Goal: Task Accomplishment & Management: Complete application form

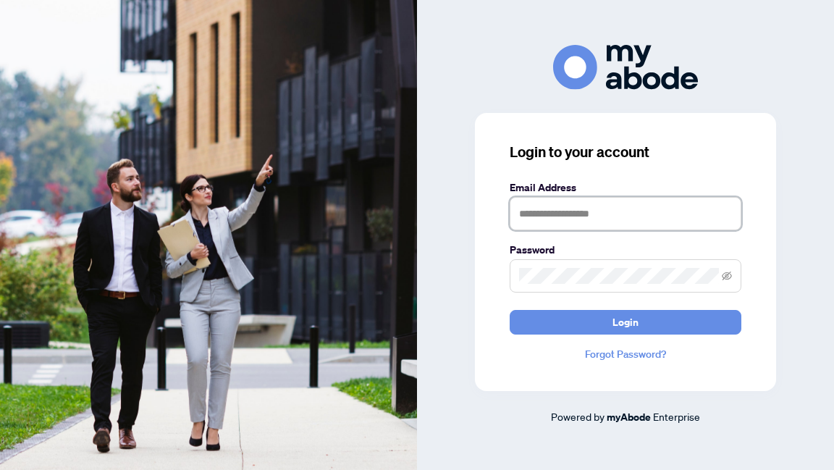
click at [551, 208] on input "text" at bounding box center [625, 213] width 232 height 33
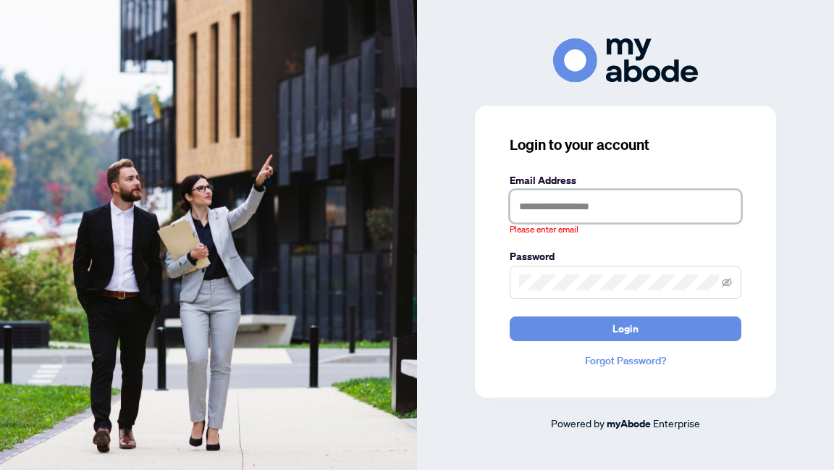
type input "**********"
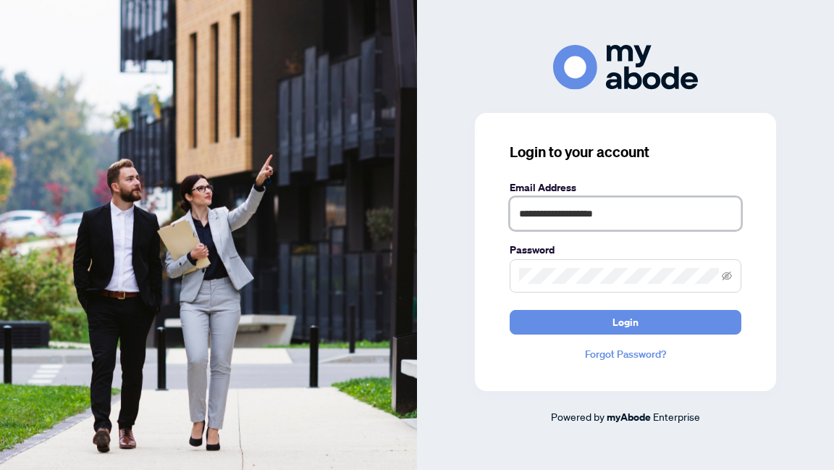
click at [509, 310] on button "Login" at bounding box center [625, 322] width 232 height 25
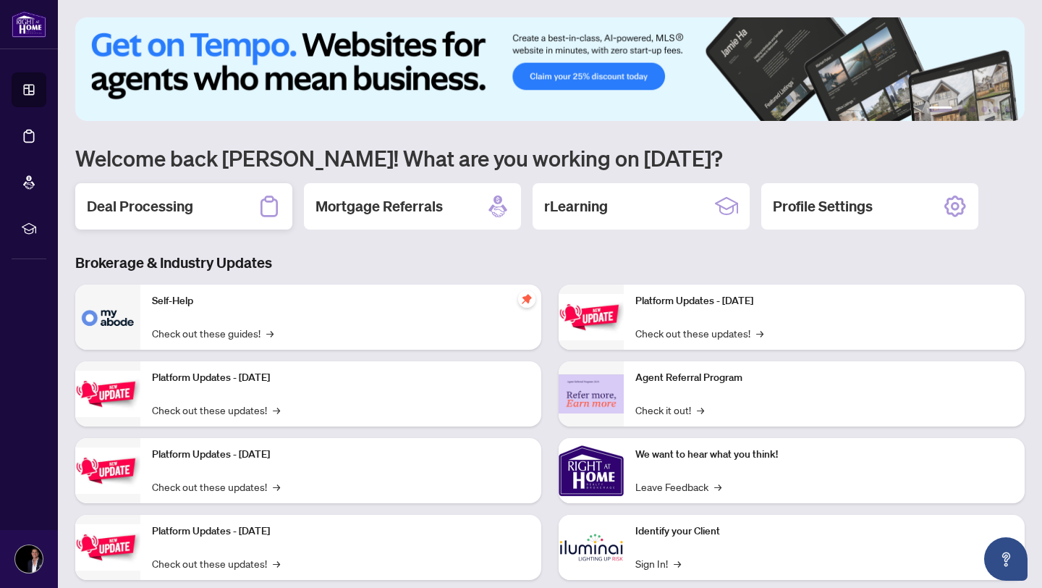
click at [121, 224] on div "Deal Processing" at bounding box center [183, 206] width 217 height 46
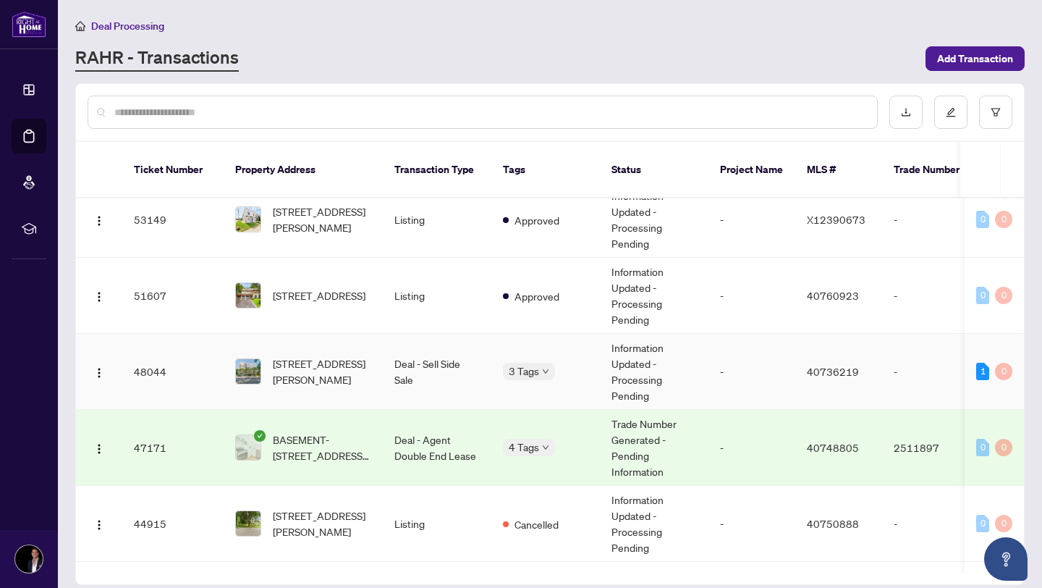
scroll to position [215, 0]
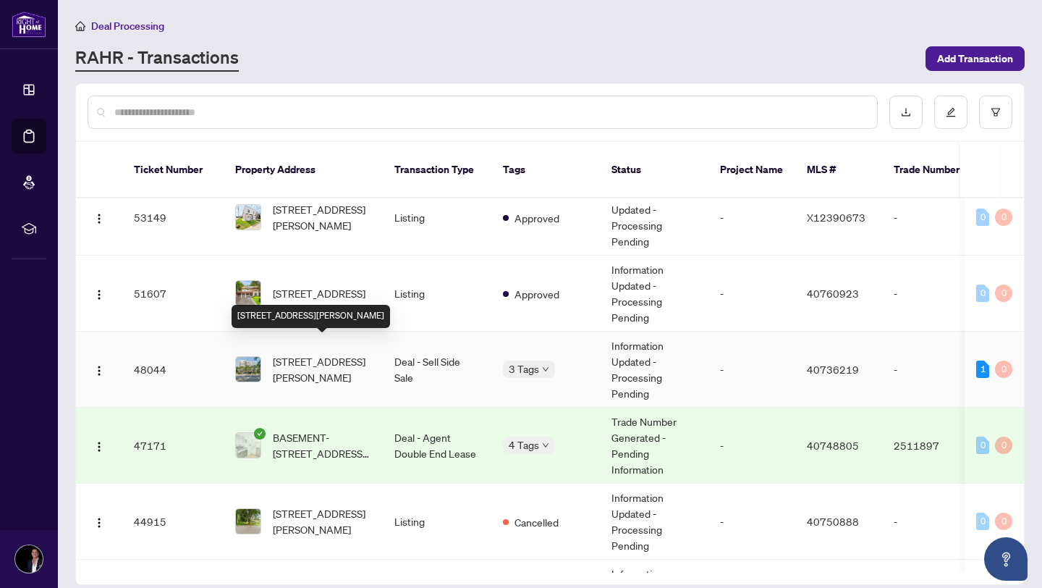
click at [302, 353] on span "[STREET_ADDRESS][PERSON_NAME]" at bounding box center [322, 369] width 98 height 32
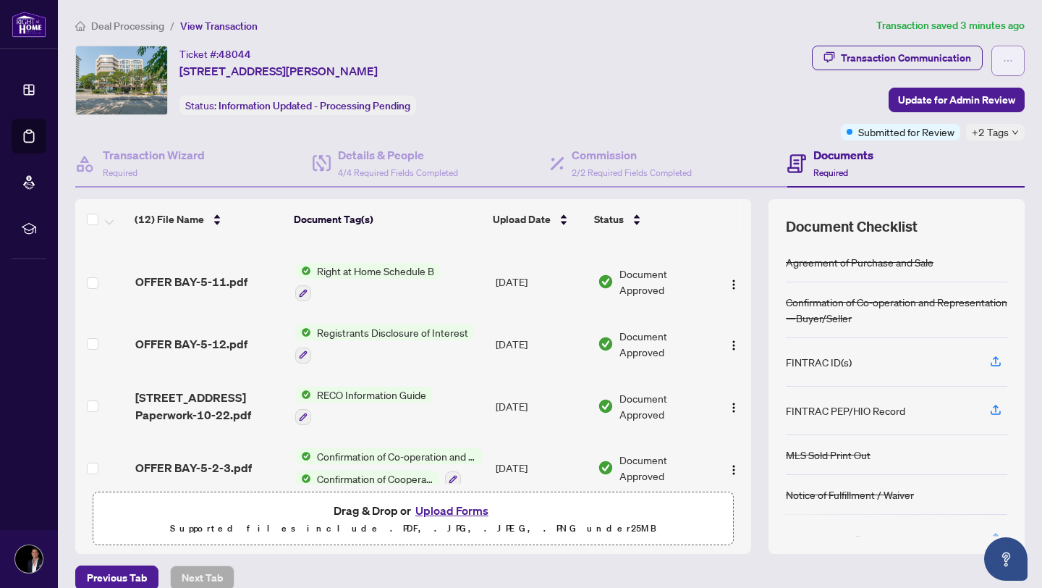
scroll to position [389, 0]
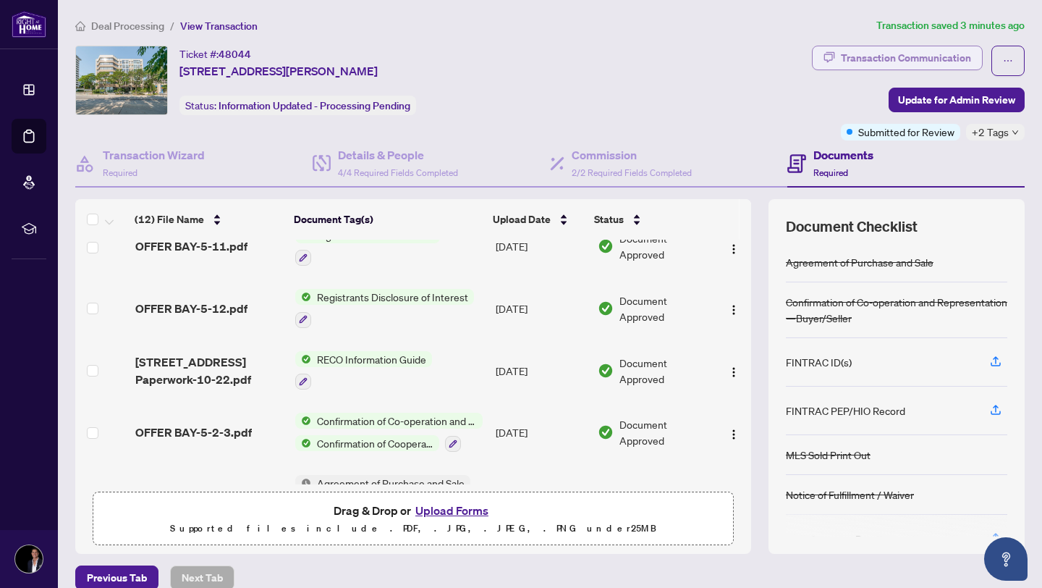
click at [960, 55] on div "Transaction Communication" at bounding box center [906, 57] width 130 height 23
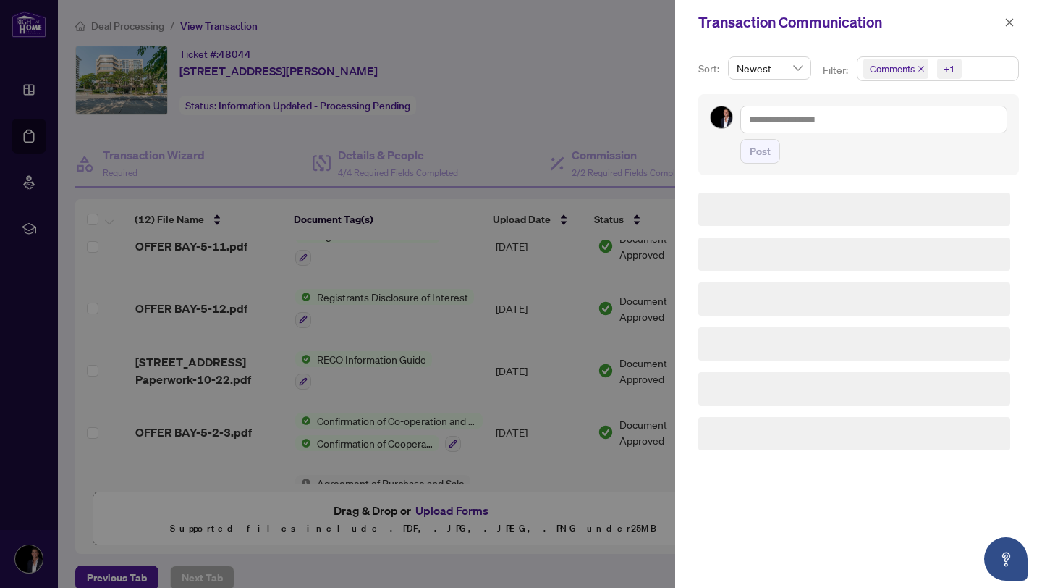
click at [918, 69] on icon "close" at bounding box center [921, 68] width 7 height 7
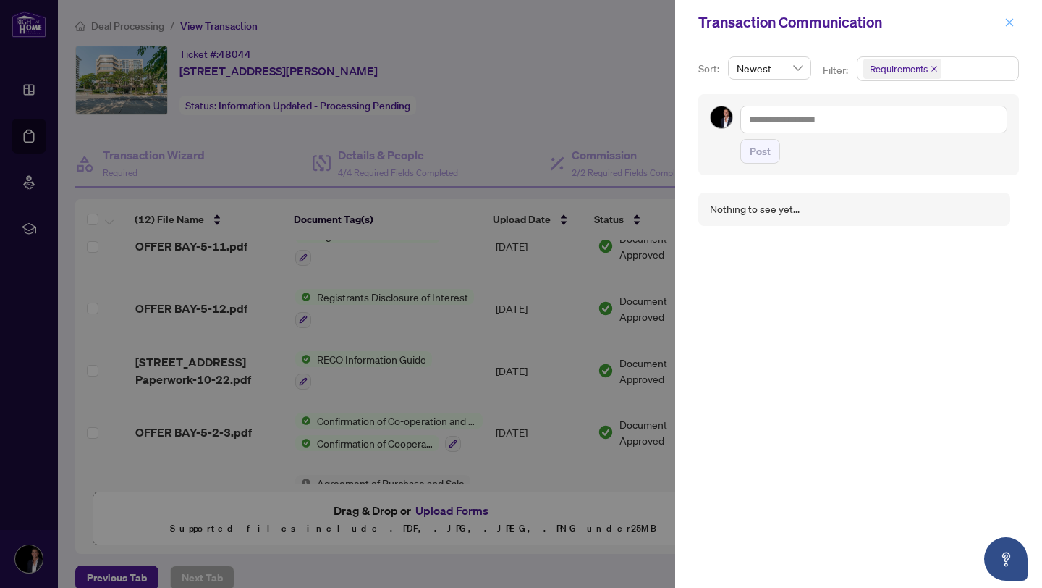
drag, startPoint x: 994, startPoint y: 18, endPoint x: 1007, endPoint y: 19, distance: 12.3
click at [995, 18] on div "Transaction Communication" at bounding box center [849, 23] width 302 height 22
click at [1007, 19] on icon "close" at bounding box center [1009, 22] width 10 height 10
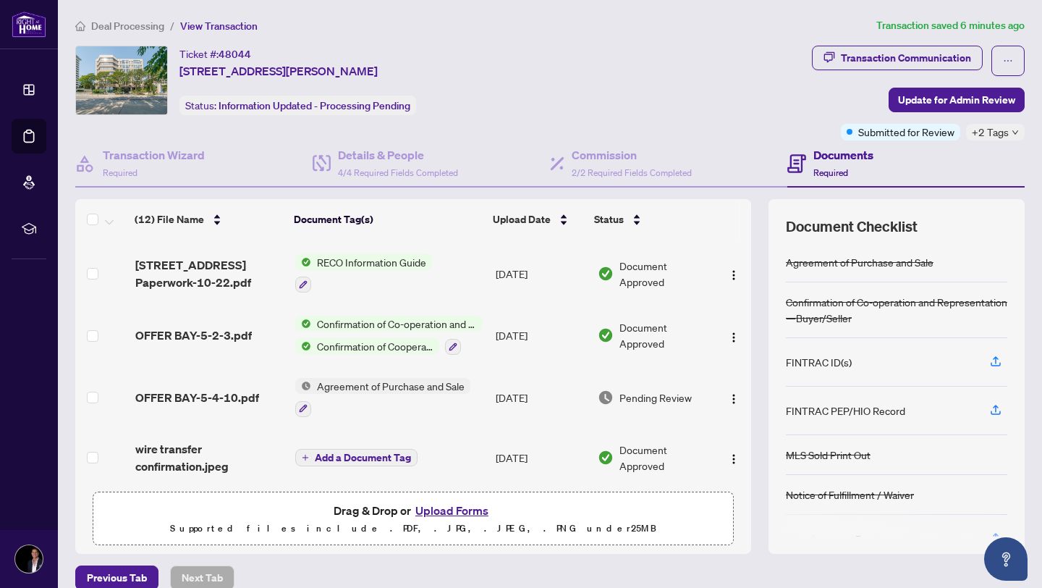
scroll to position [18, 0]
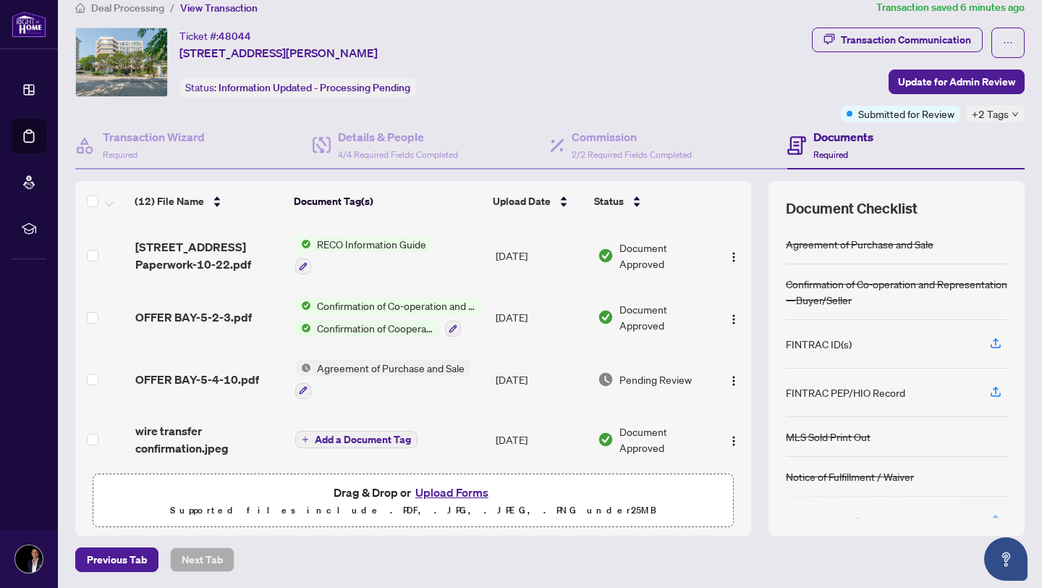
click at [458, 486] on button "Upload Forms" at bounding box center [452, 492] width 82 height 19
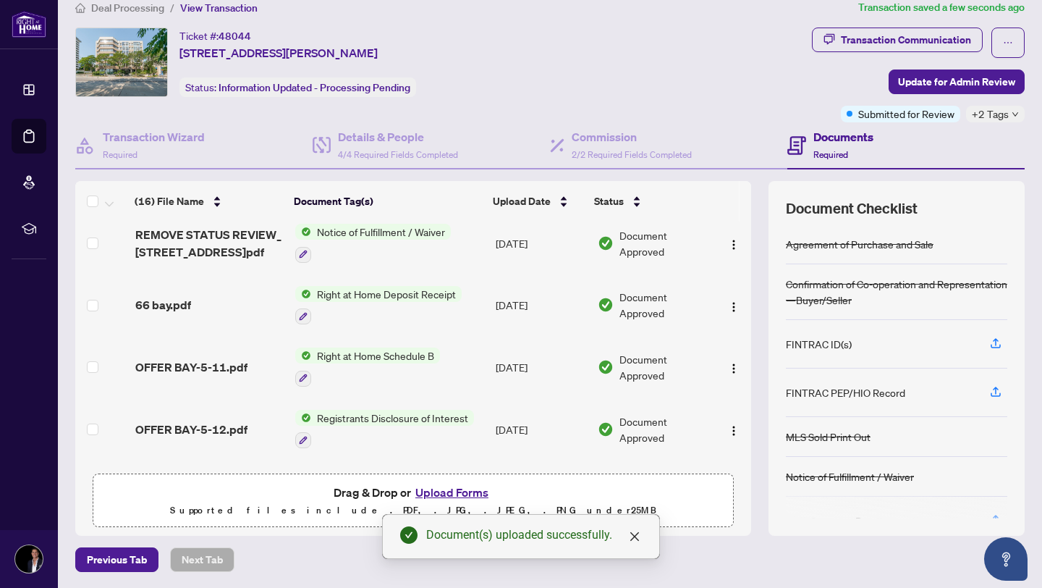
scroll to position [0, 0]
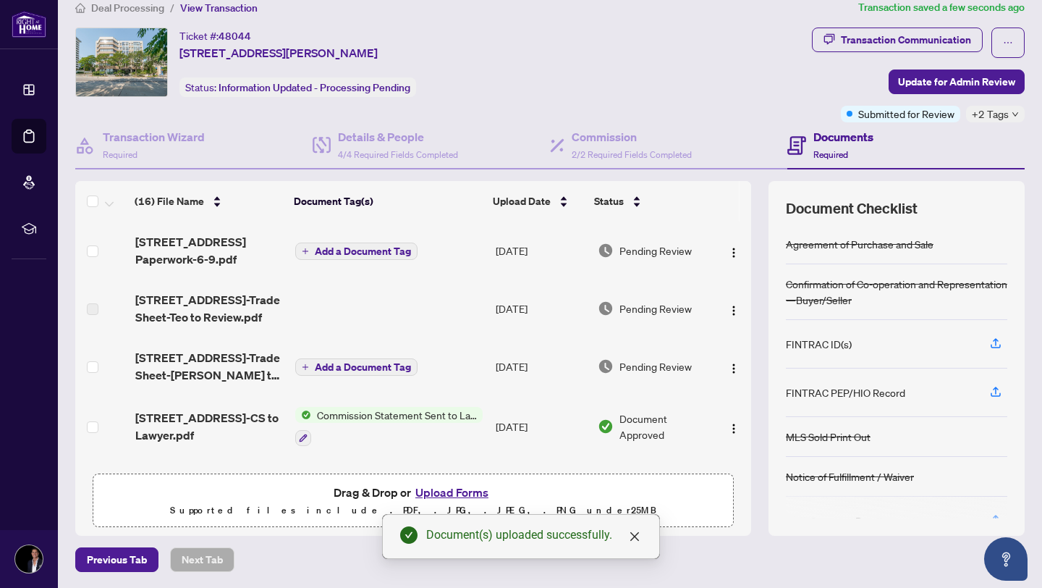
click at [377, 251] on span "Add a Document Tag" at bounding box center [363, 251] width 96 height 10
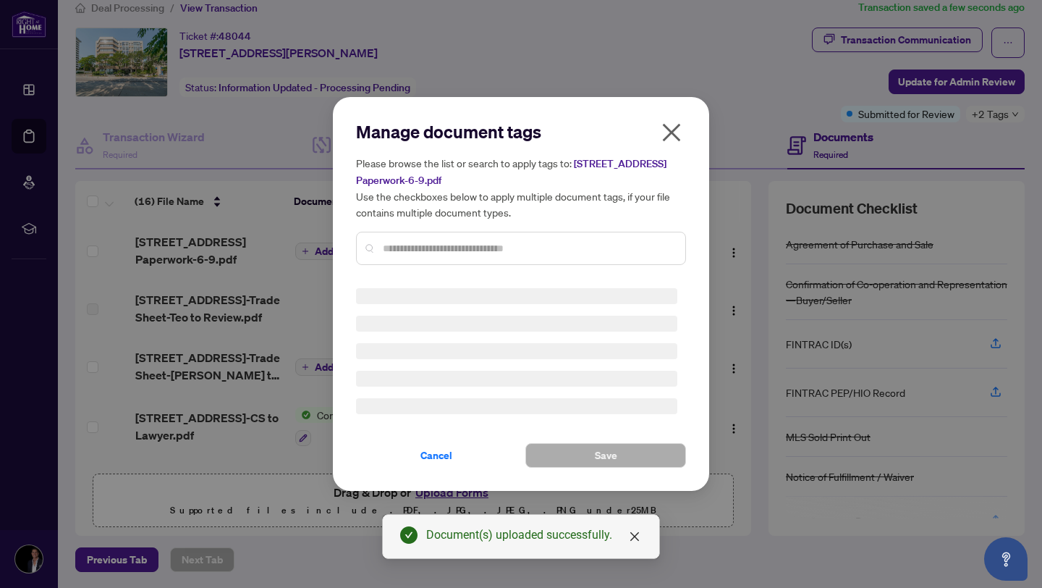
click at [439, 250] on input "text" at bounding box center [528, 248] width 291 height 16
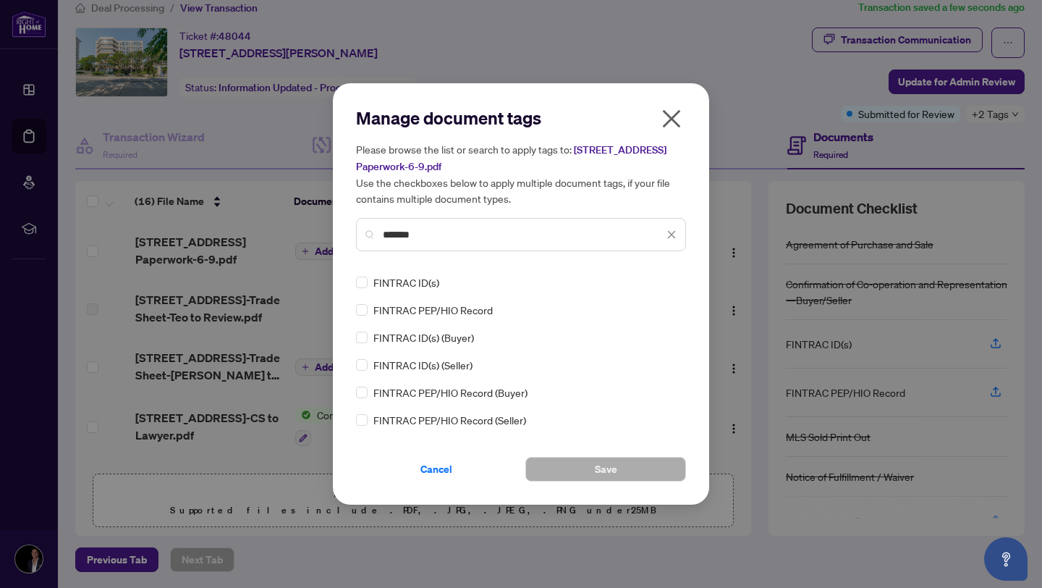
type input "*******"
click at [371, 283] on div "FINTRAC ID(s)" at bounding box center [516, 282] width 321 height 16
click at [619, 474] on button "Save" at bounding box center [605, 469] width 161 height 25
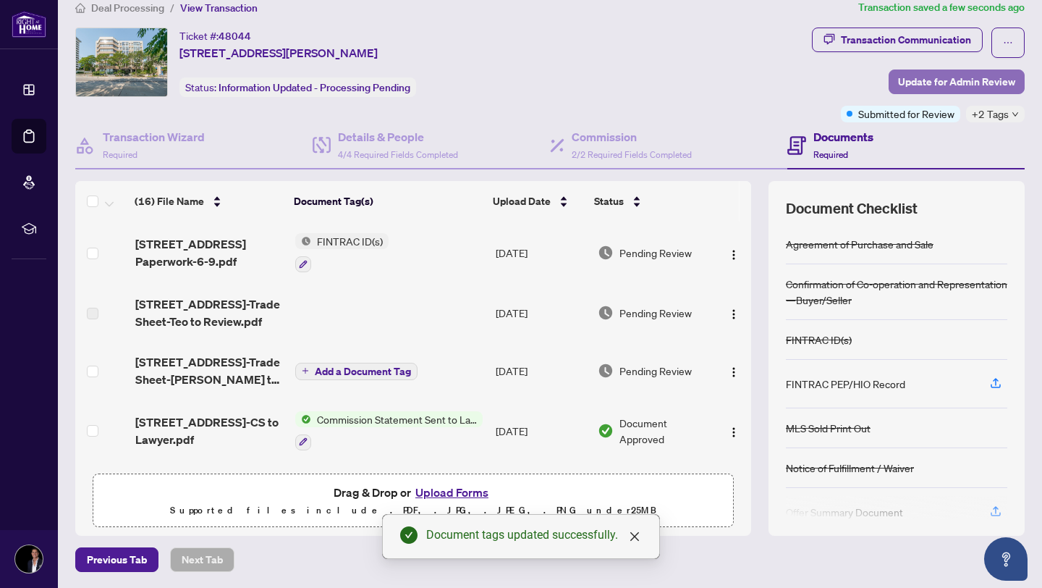
click at [942, 85] on span "Update for Admin Review" at bounding box center [956, 81] width 117 height 23
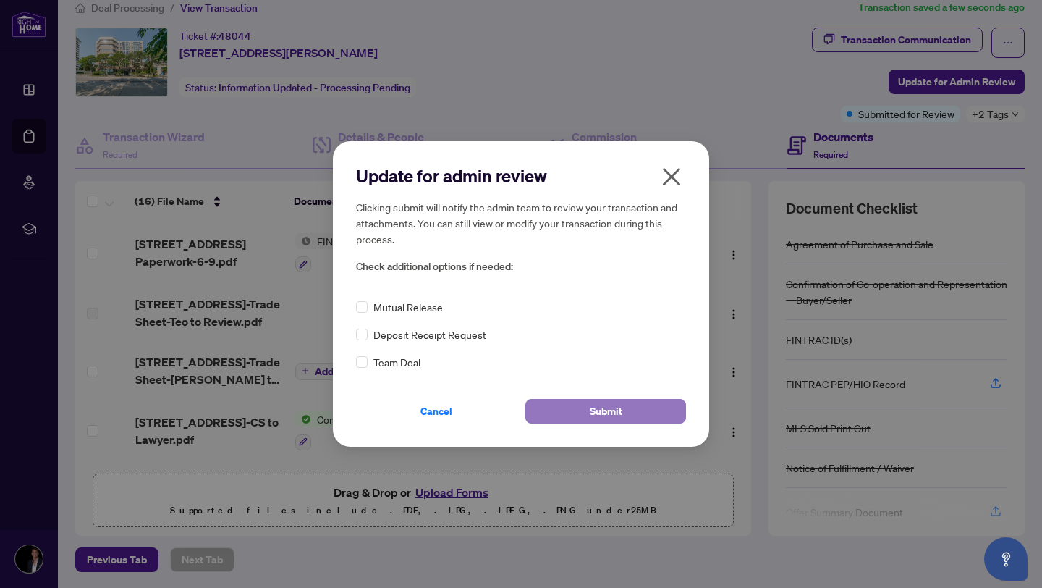
click at [614, 414] on span "Submit" at bounding box center [606, 410] width 33 height 23
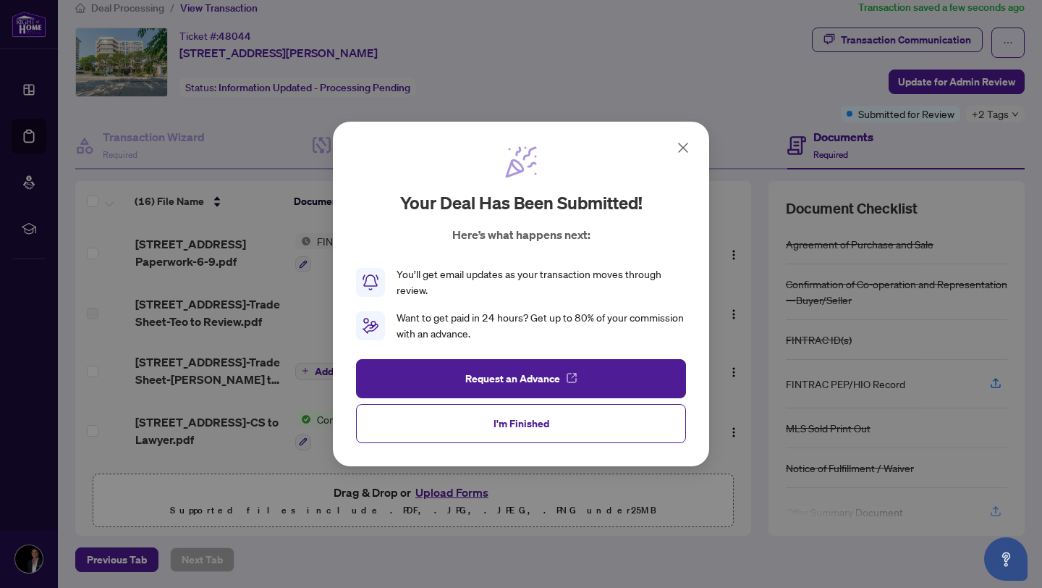
click at [541, 428] on span "I'm Finished" at bounding box center [522, 423] width 56 height 23
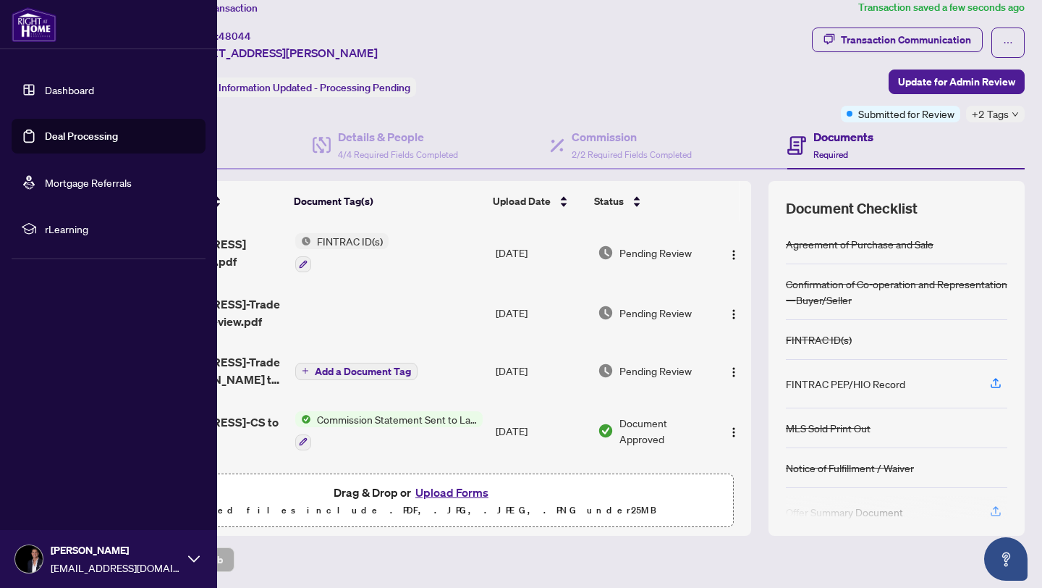
click at [45, 86] on link "Dashboard" at bounding box center [69, 89] width 49 height 13
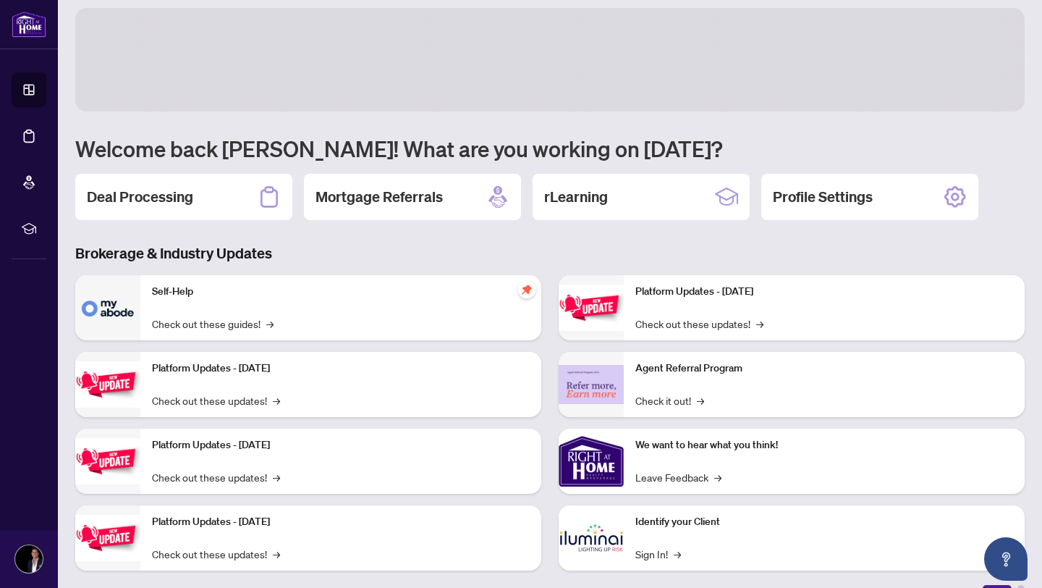
scroll to position [18, 0]
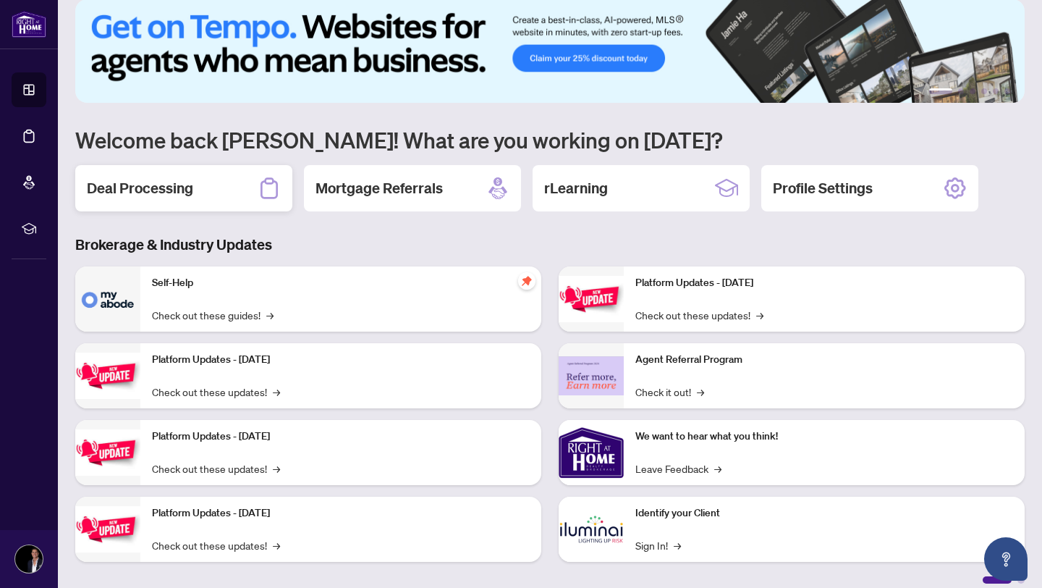
click at [199, 198] on div "Deal Processing" at bounding box center [183, 188] width 217 height 46
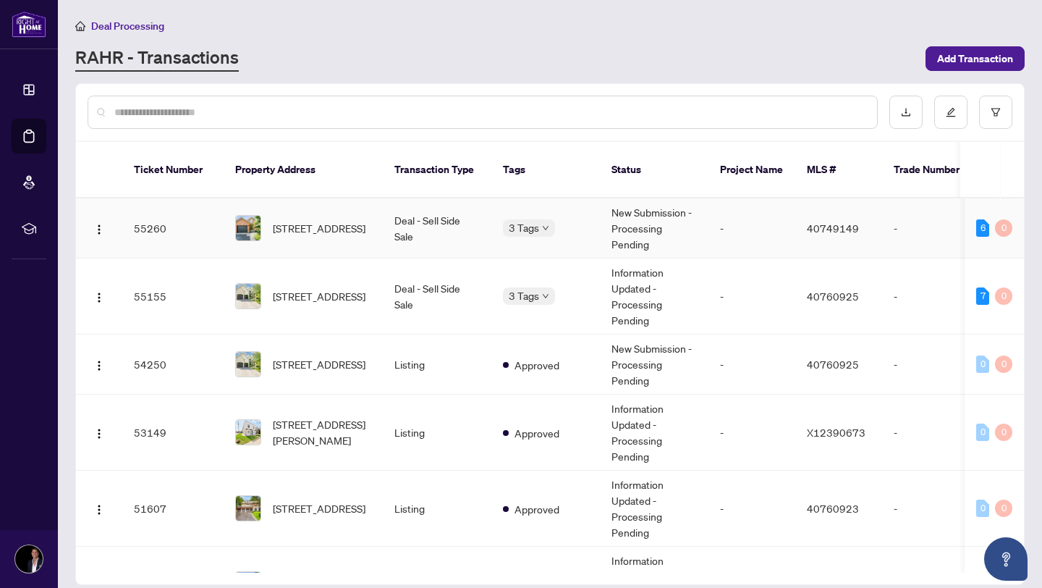
click at [337, 225] on span "[STREET_ADDRESS]" at bounding box center [319, 228] width 93 height 16
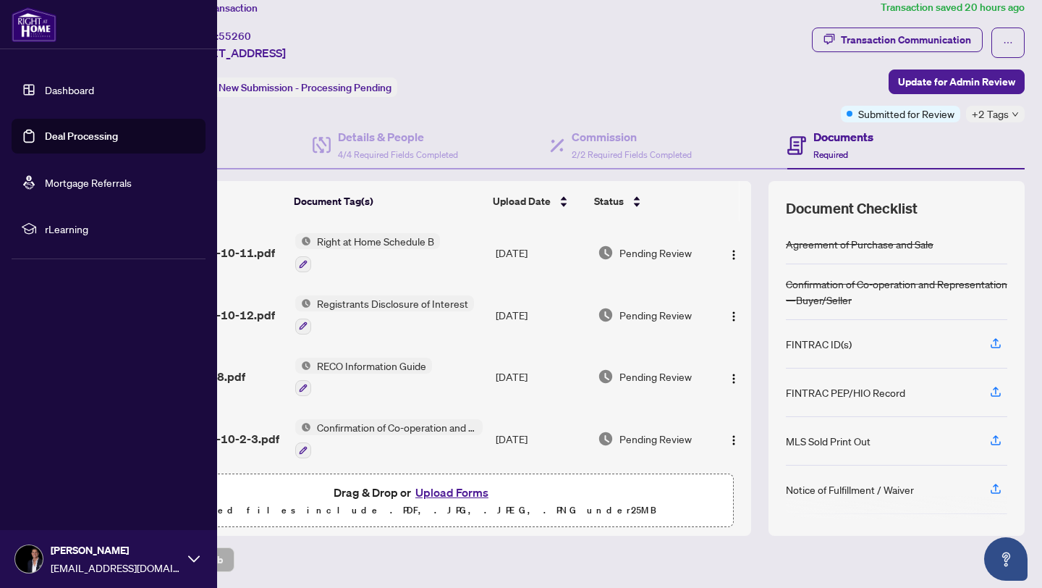
click at [45, 87] on link "Dashboard" at bounding box center [69, 89] width 49 height 13
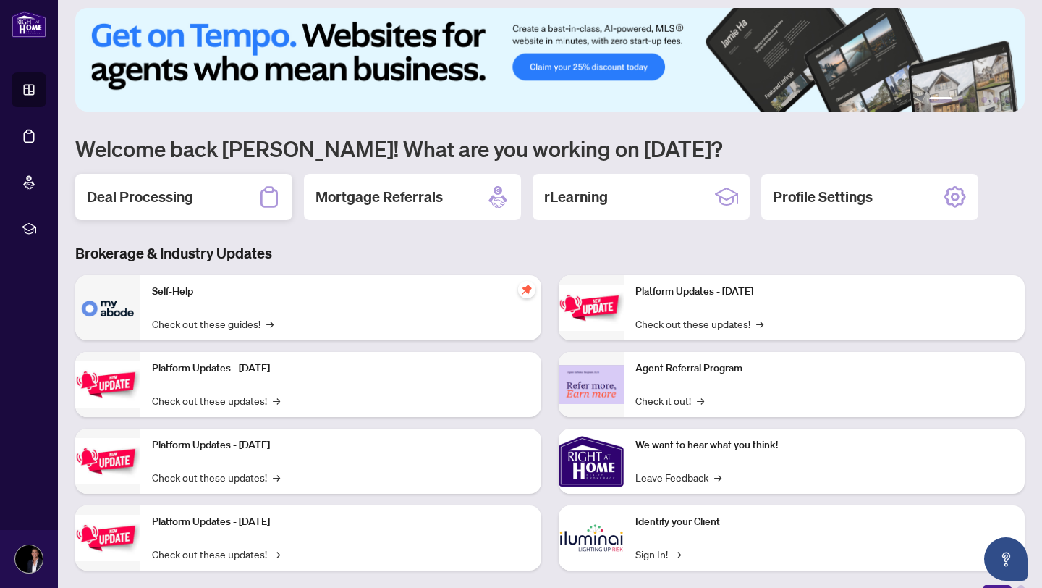
click at [179, 196] on h2 "Deal Processing" at bounding box center [140, 197] width 106 height 20
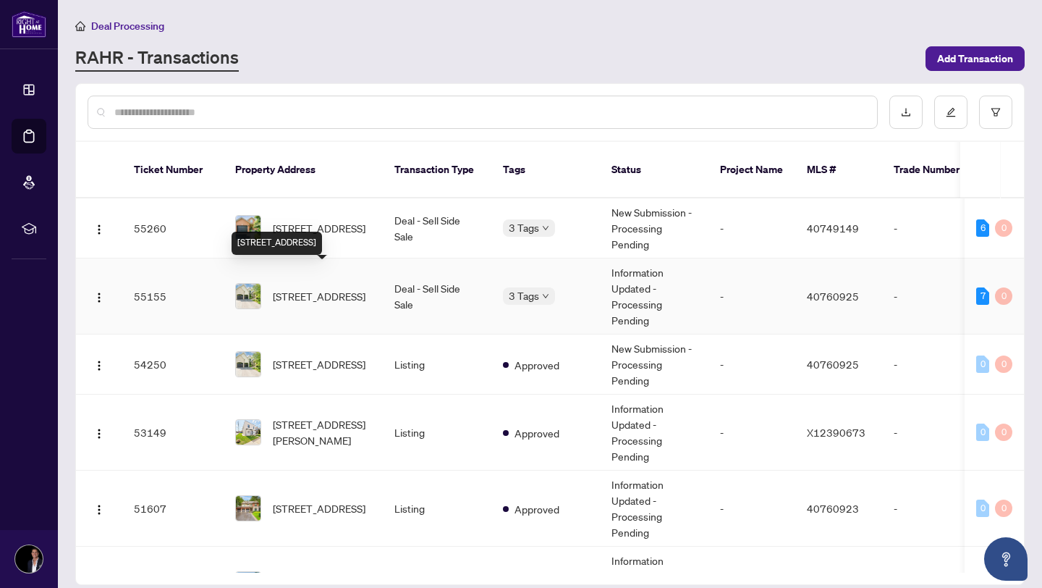
click at [357, 288] on span "[STREET_ADDRESS]" at bounding box center [319, 296] width 93 height 16
